Goal: Transaction & Acquisition: Download file/media

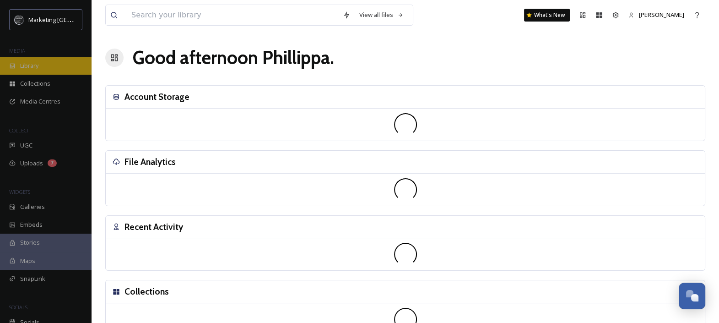
scroll to position [380, 0]
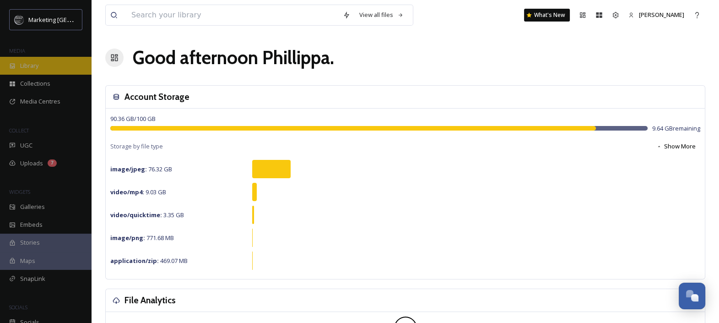
click at [39, 69] on div "Library" at bounding box center [46, 66] width 92 height 18
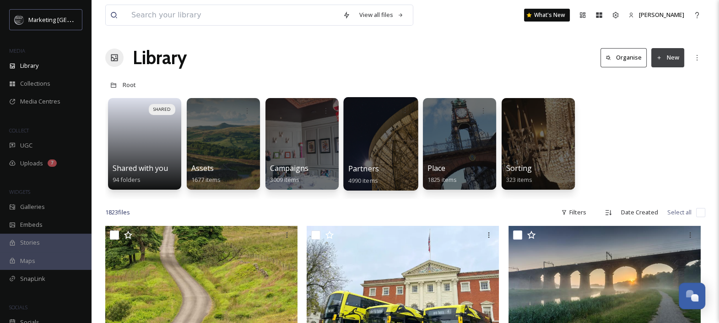
click at [381, 144] on div at bounding box center [380, 143] width 75 height 93
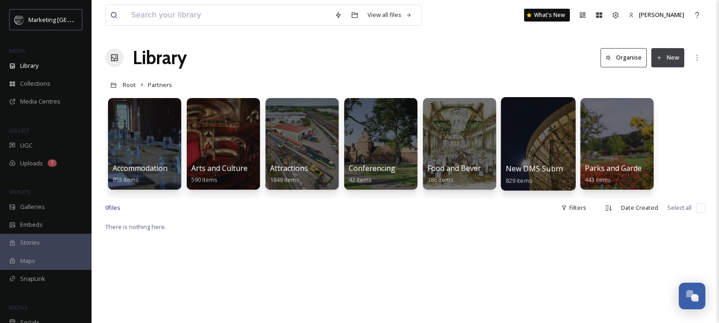
click at [544, 168] on span "New DMS Submissions" at bounding box center [546, 168] width 81 height 10
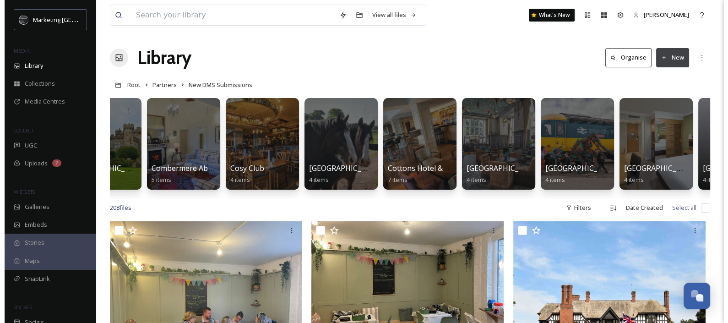
scroll to position [0, 2972]
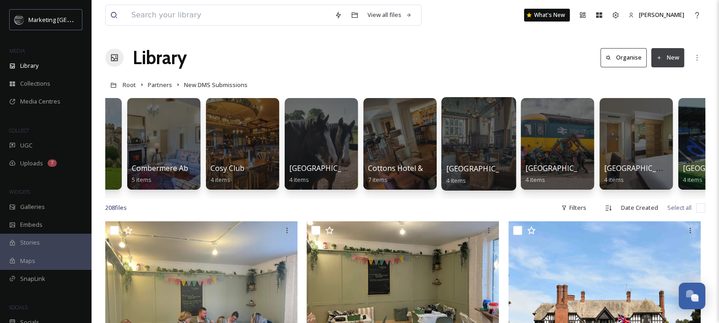
click at [491, 140] on div at bounding box center [478, 143] width 75 height 93
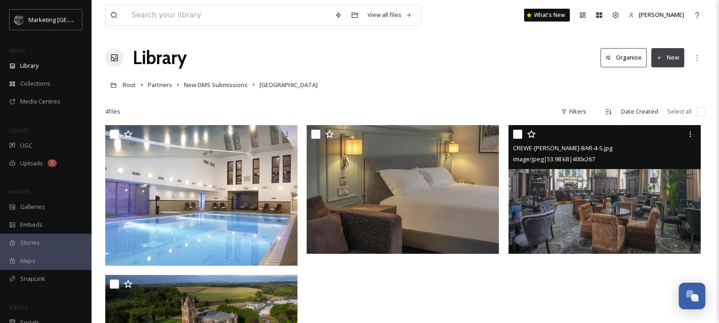
click at [592, 200] on img at bounding box center [604, 189] width 192 height 128
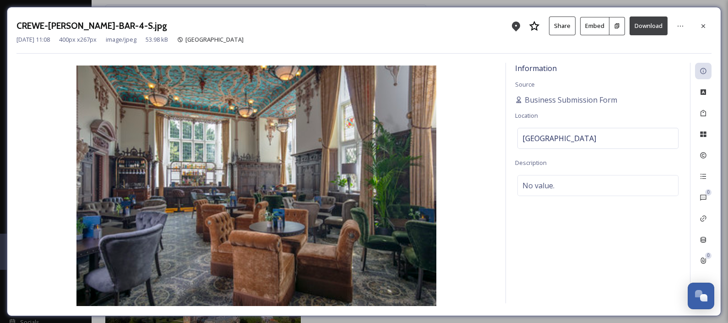
click at [652, 31] on button "Download" at bounding box center [648, 25] width 38 height 19
